Goal: Task Accomplishment & Management: Manage account settings

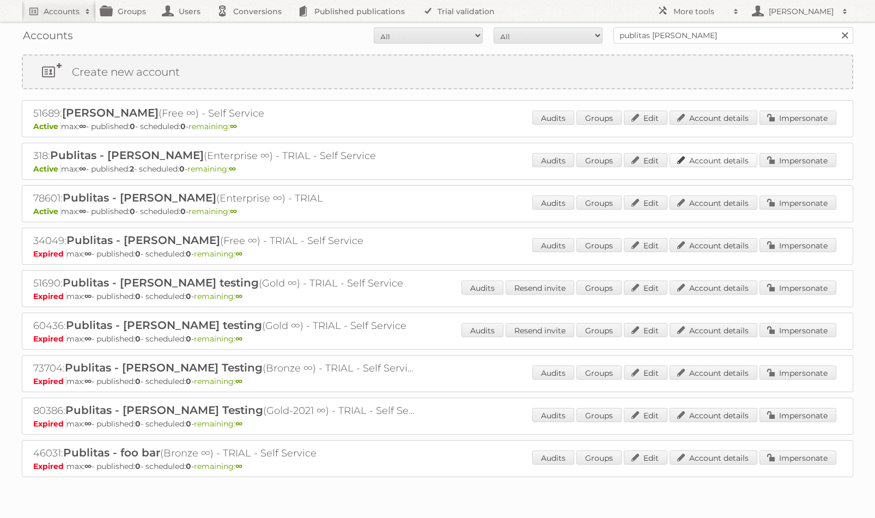
click at [723, 159] on link "Account details" at bounding box center [714, 160] width 88 height 14
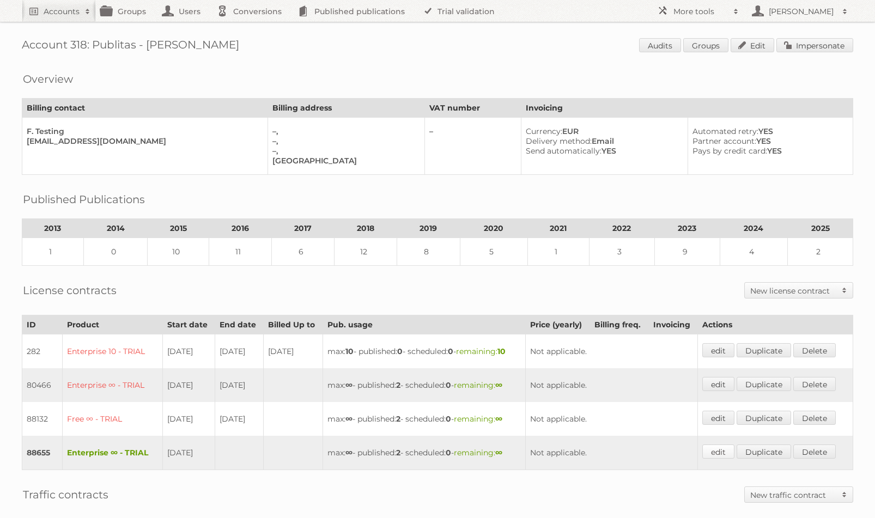
click at [723, 454] on link "edit" at bounding box center [719, 452] width 32 height 14
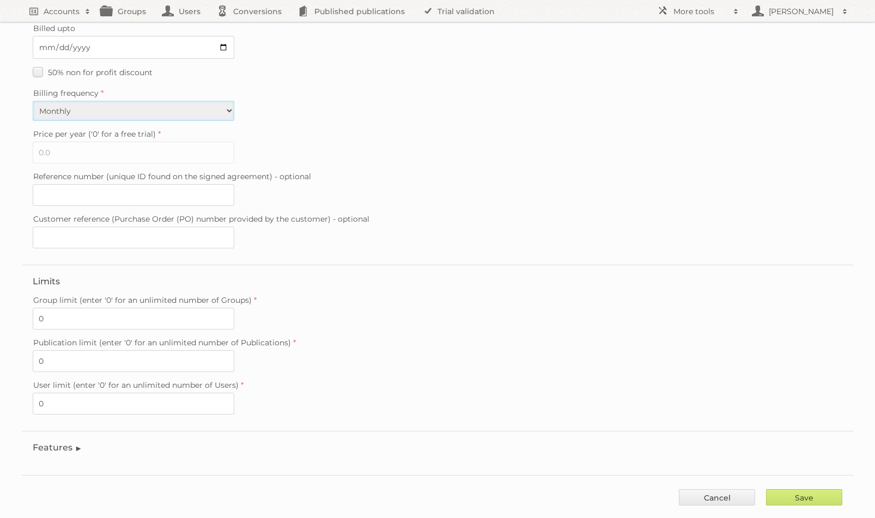
scroll to position [197, 0]
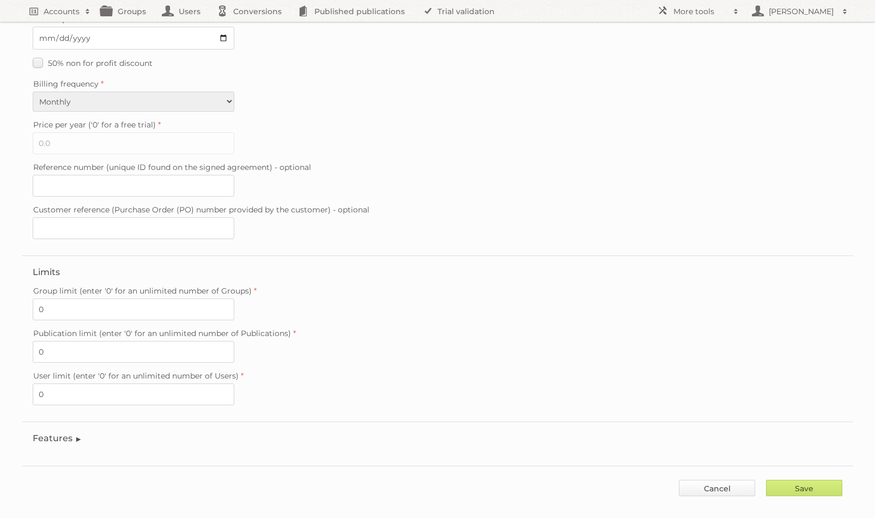
click at [693, 490] on link "Cancel" at bounding box center [717, 488] width 76 height 16
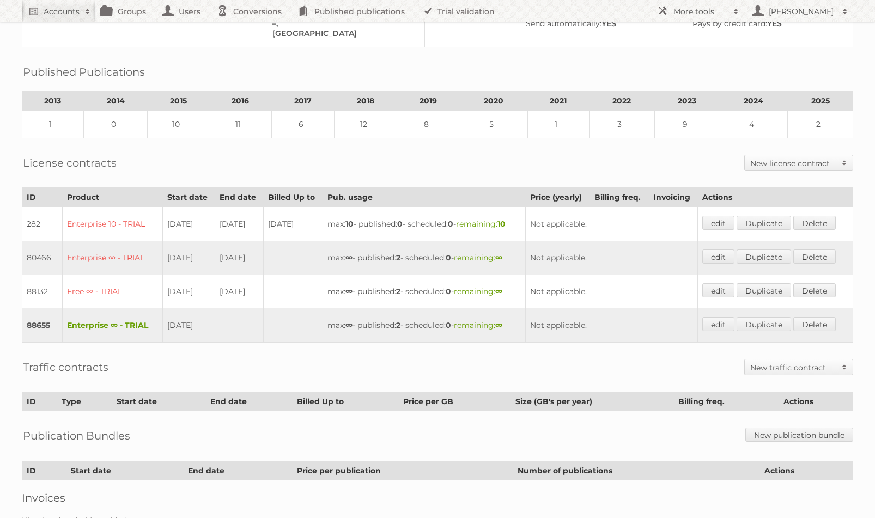
scroll to position [129, 0]
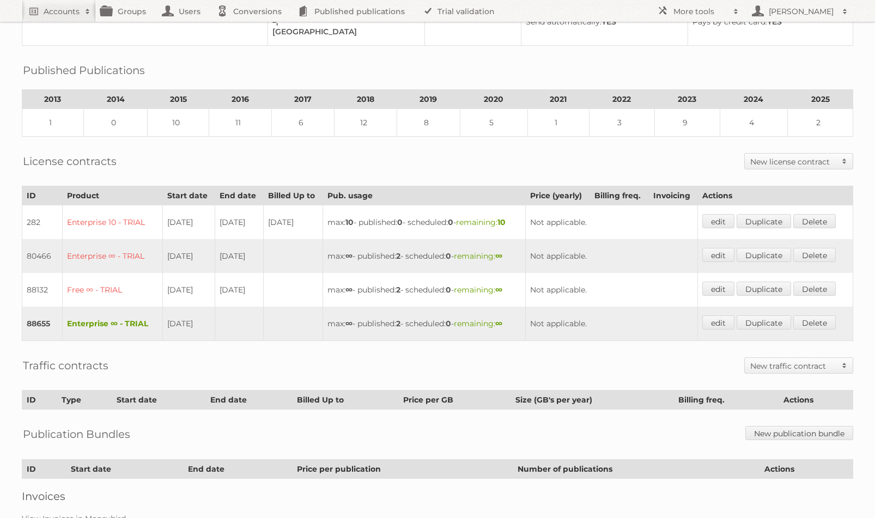
click at [787, 371] on h2 "New traffic contract" at bounding box center [794, 366] width 86 height 11
click at [771, 385] on link "Traffic bundle" at bounding box center [800, 385] width 108 height 16
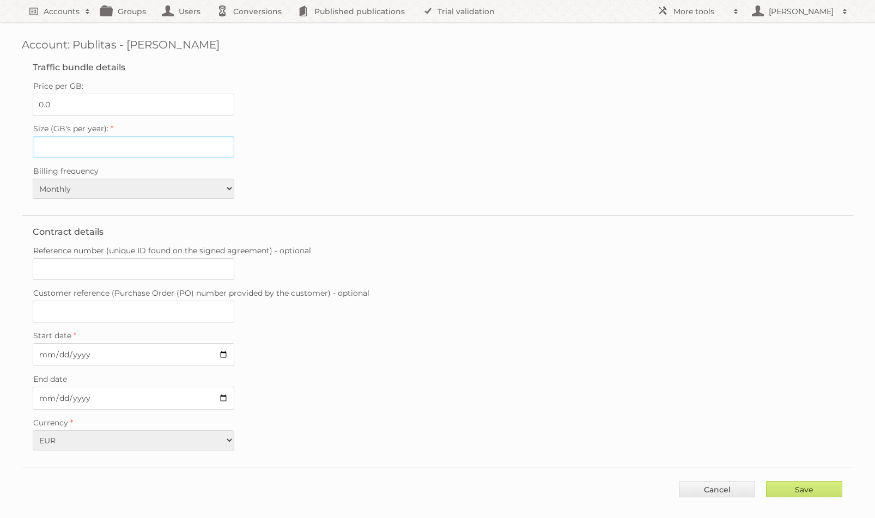
click at [130, 156] on input "Size (GB's per year):" at bounding box center [134, 147] width 202 height 22
click at [484, 158] on div "Size (GB's per year):" at bounding box center [438, 139] width 810 height 37
click at [702, 483] on div "Save Cancel" at bounding box center [438, 483] width 832 height 33
click at [698, 490] on link "Cancel" at bounding box center [717, 489] width 76 height 16
